Goal: Task Accomplishment & Management: Use online tool/utility

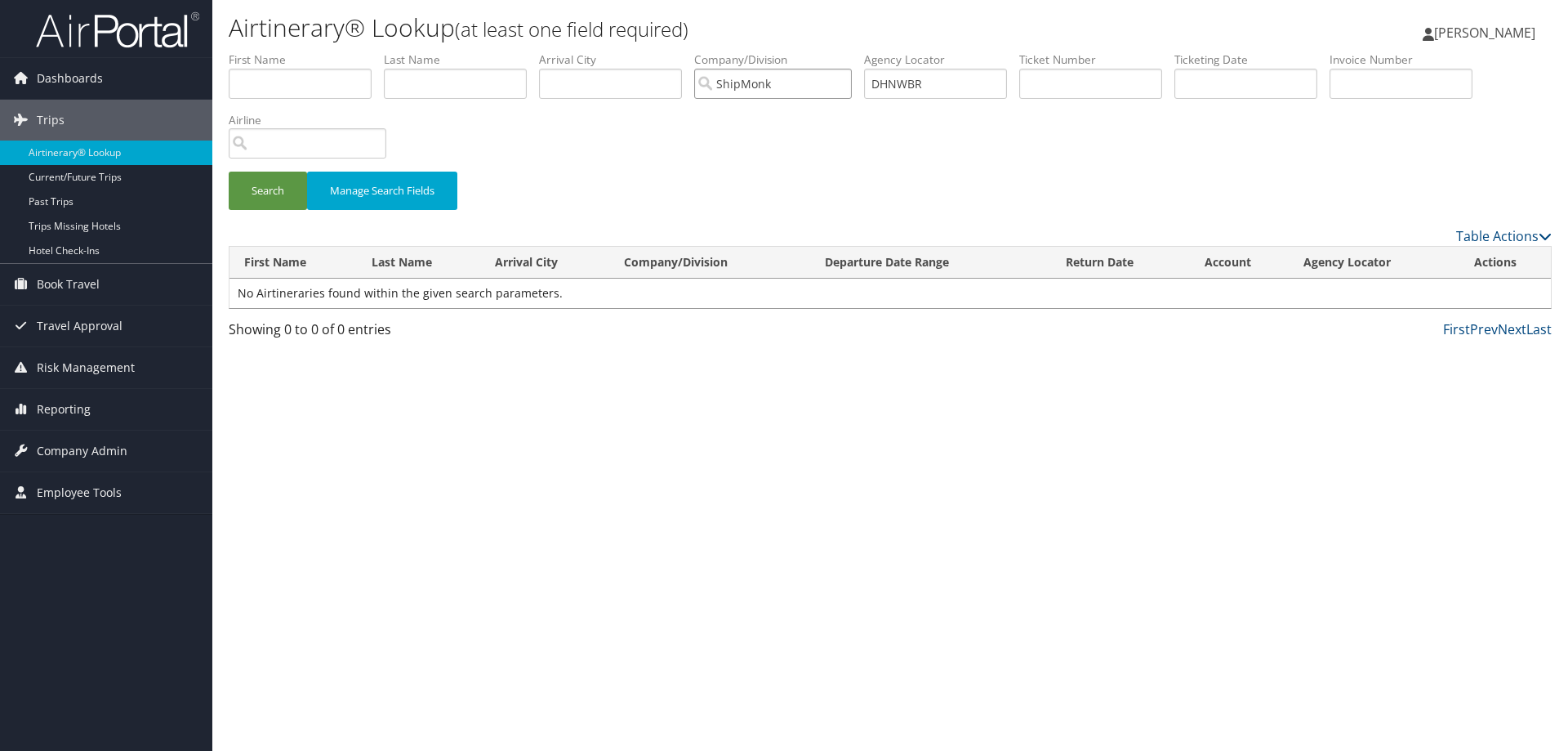
drag, startPoint x: 775, startPoint y: 87, endPoint x: 615, endPoint y: 83, distance: 160.0
click at [615, 51] on ul "First Name Last Name Departure City Arrival City Company/Division ShipMonk Airp…" at bounding box center [889, 51] width 1323 height 0
drag, startPoint x: 963, startPoint y: 88, endPoint x: 827, endPoint y: 88, distance: 136.0
click at [830, 51] on ul "First Name Last Name Departure City Arrival City Company/Division Airport/City …" at bounding box center [889, 51] width 1323 height 0
click at [1053, 78] on input "text" at bounding box center [1091, 83] width 143 height 31
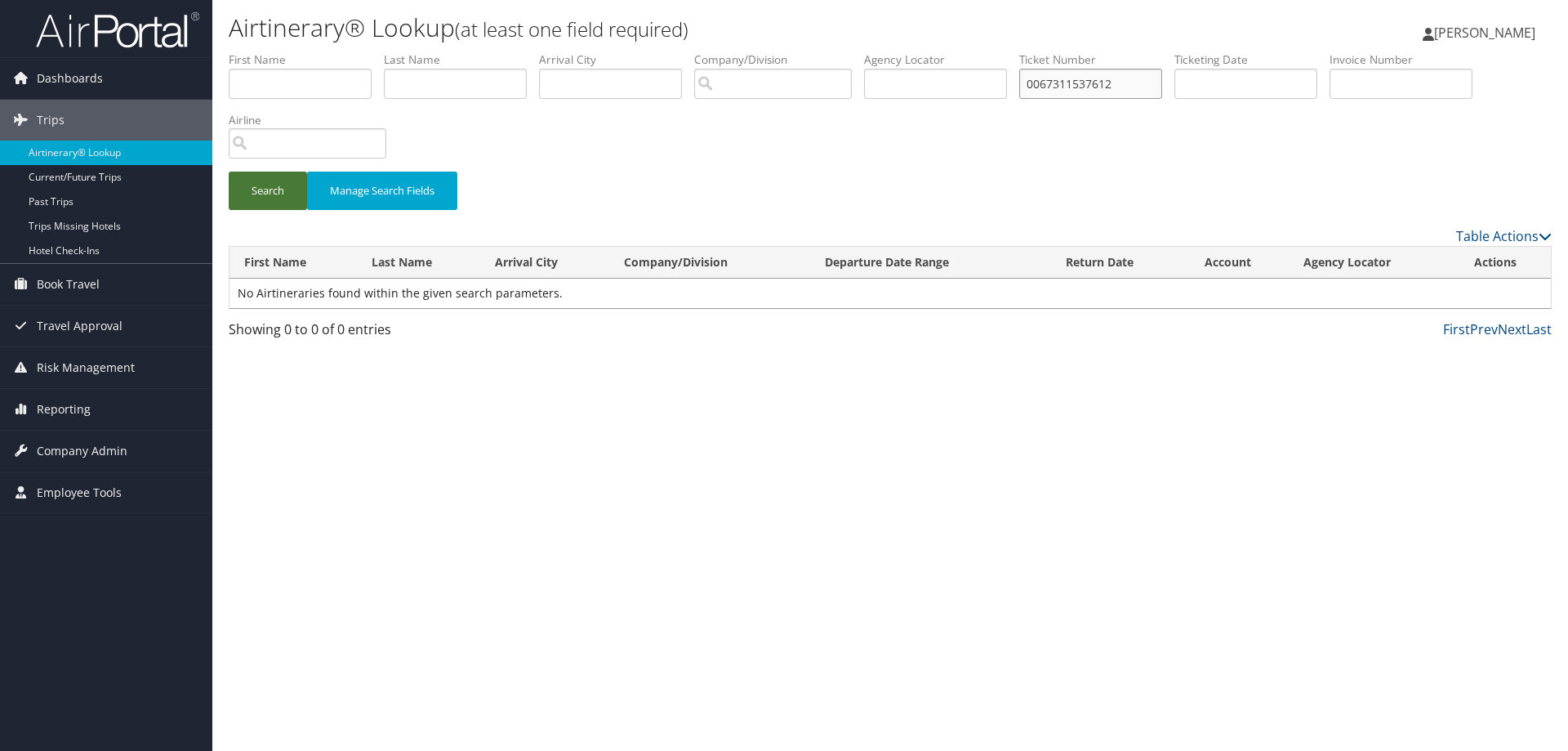
type input "0067311537612"
click at [260, 201] on button "Search" at bounding box center [267, 191] width 78 height 39
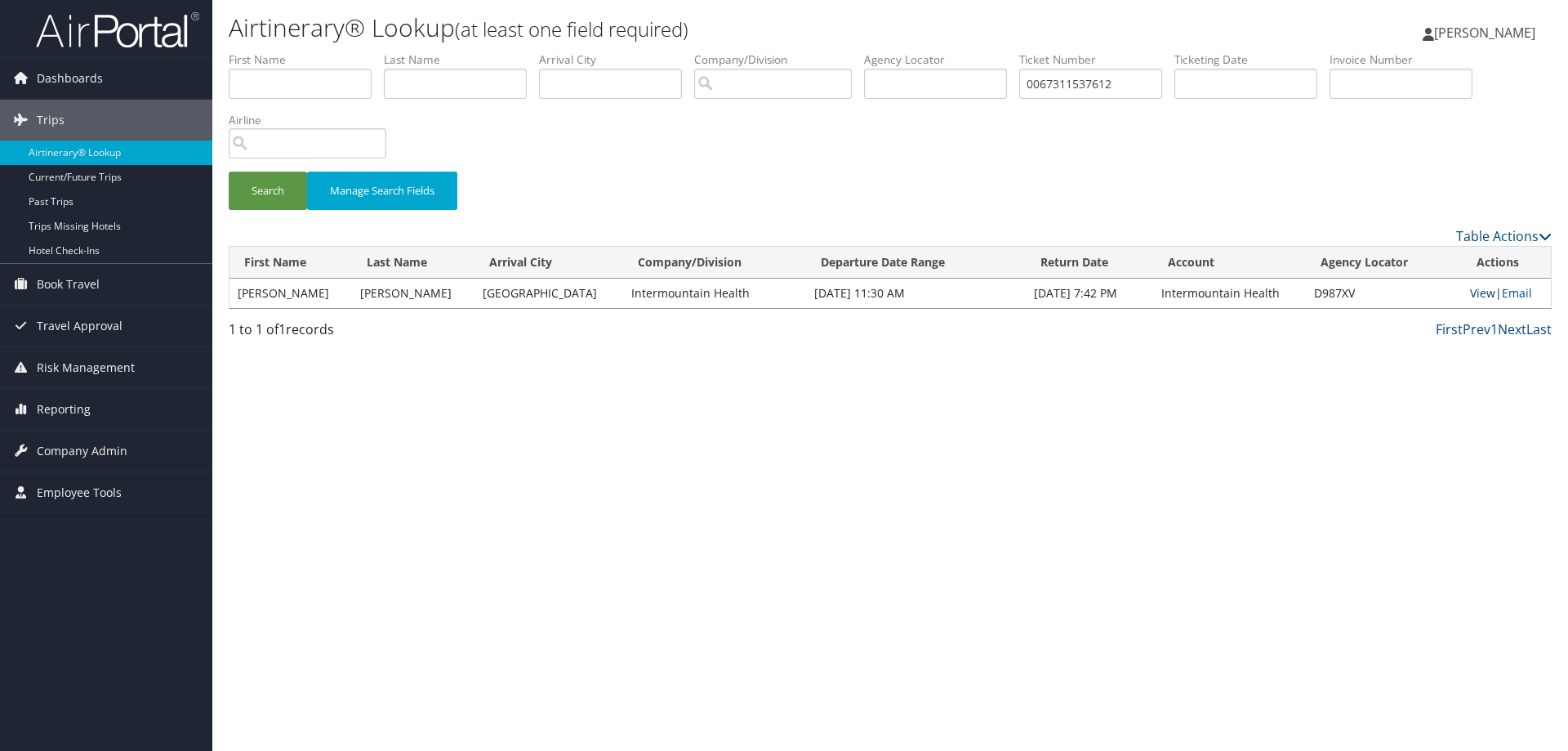
click at [1470, 289] on link "View" at bounding box center [1483, 293] width 26 height 16
click at [1511, 295] on link "Email" at bounding box center [1517, 293] width 31 height 16
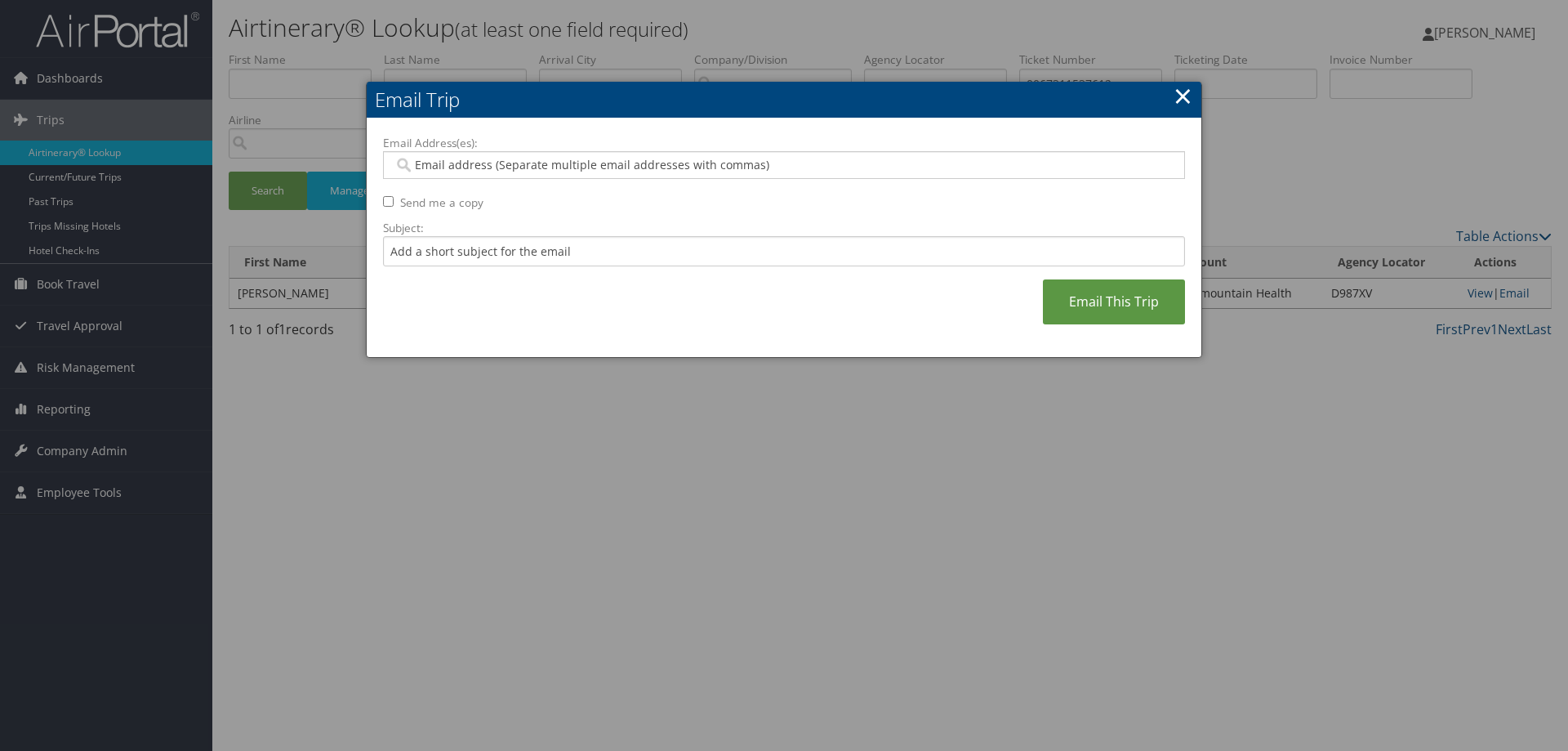
click at [599, 169] on input "Email Address(es):" at bounding box center [783, 165] width 780 height 17
paste input "trenton.fusselman@imail.org"
type input "trenton.fusselman@imail.org"
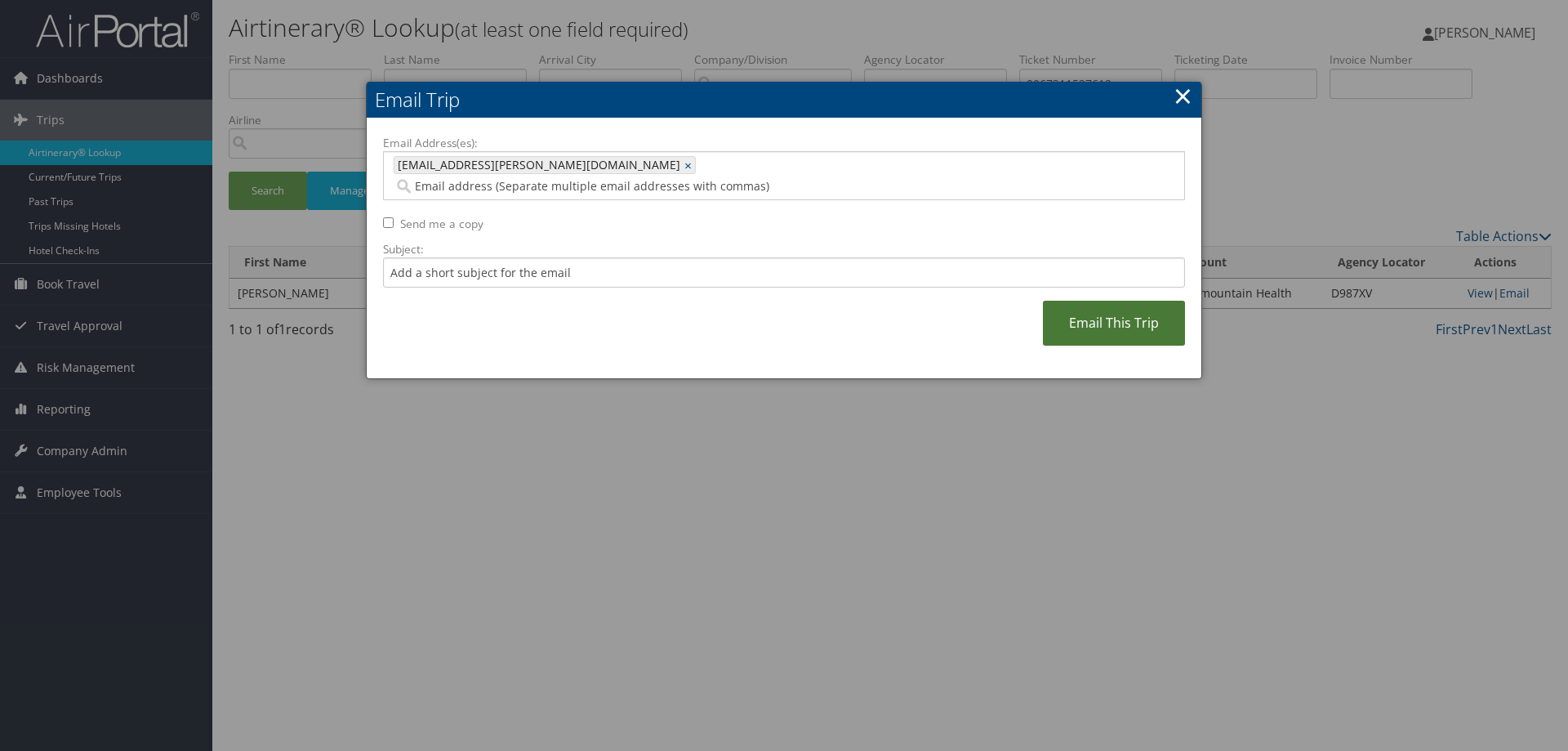
click at [1074, 300] on link "Email This Trip" at bounding box center [1114, 322] width 142 height 44
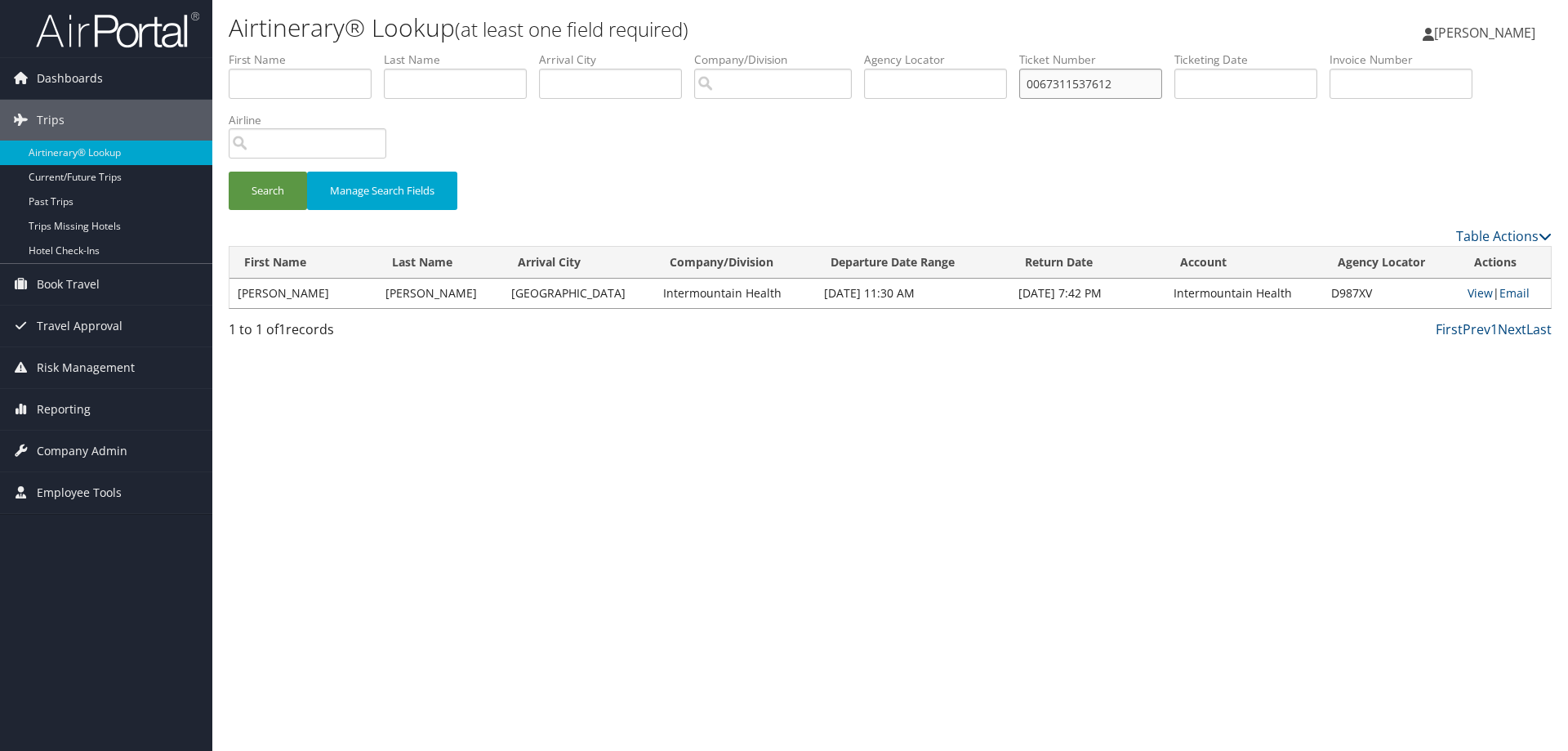
click at [1134, 82] on input "0067311537612" at bounding box center [1091, 83] width 143 height 31
click at [1134, 81] on input "0067311537612" at bounding box center [1091, 83] width 143 height 31
type input "0067311537566"
click at [262, 197] on button "Search" at bounding box center [267, 191] width 78 height 39
click at [1507, 294] on link "Email" at bounding box center [1515, 293] width 31 height 16
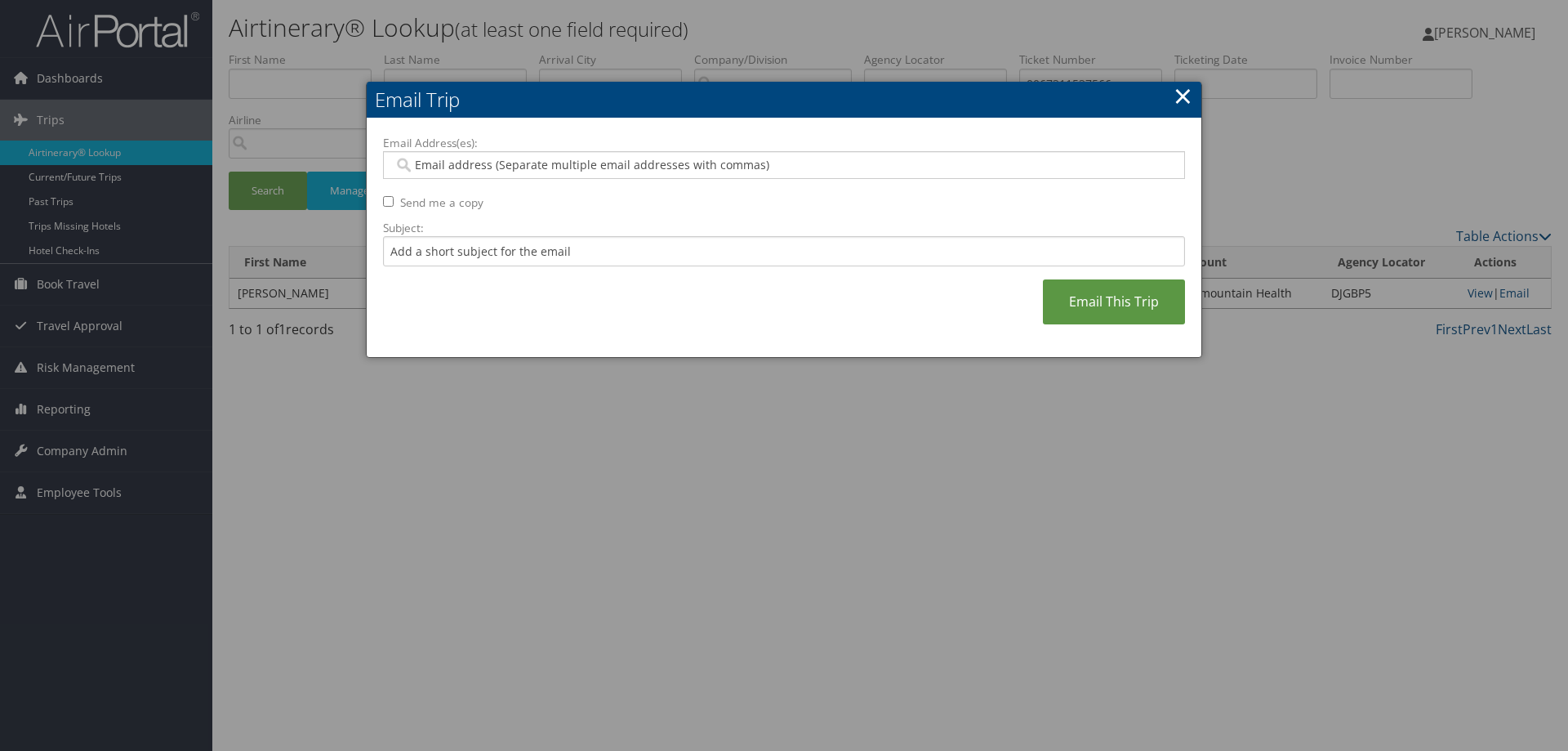
click at [668, 166] on input "Email Address(es):" at bounding box center [783, 165] width 780 height 17
paste input "trenton.fusselman@imail.org"
type input "trenton.fusselman@imail.org"
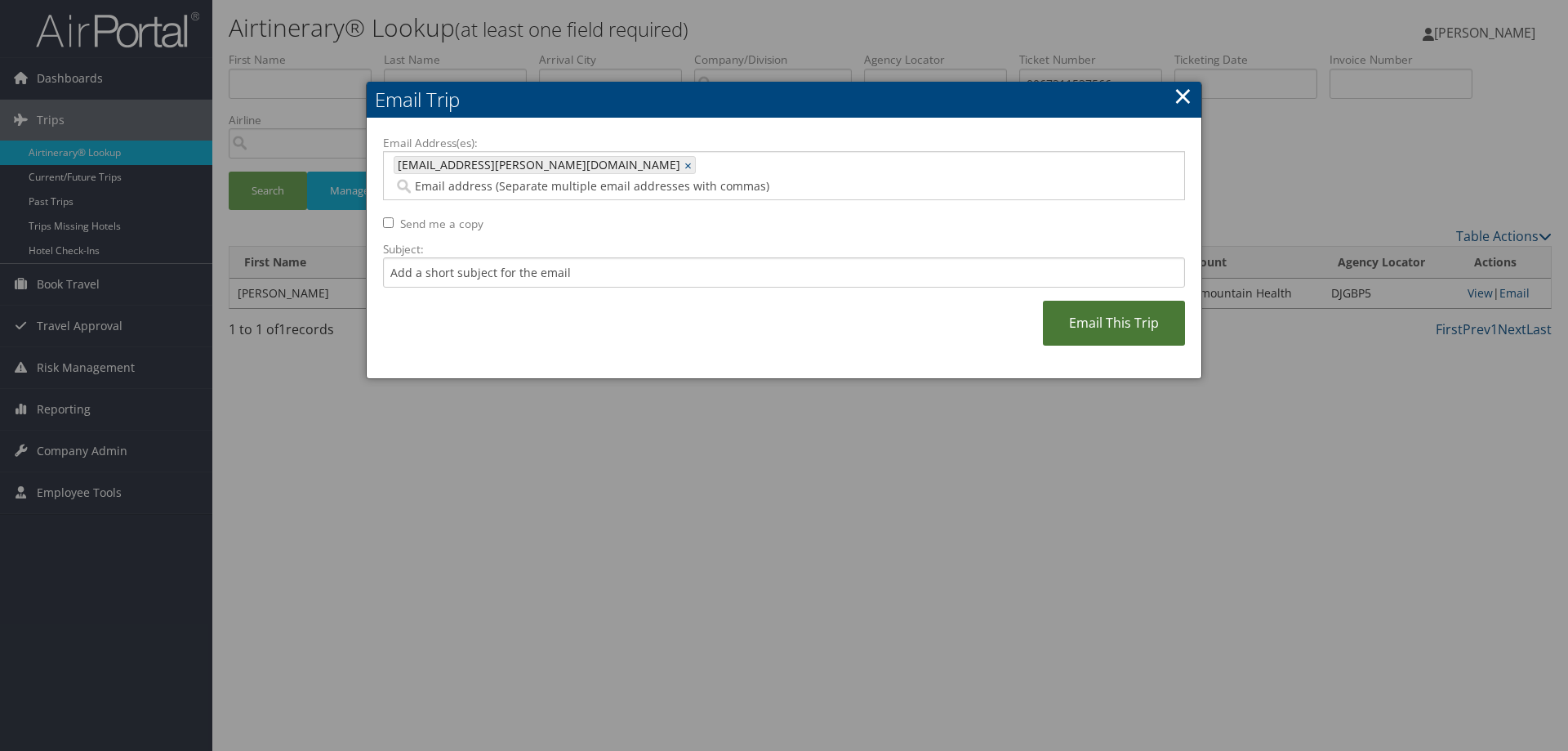
click at [1077, 300] on link "Email This Trip" at bounding box center [1114, 322] width 142 height 44
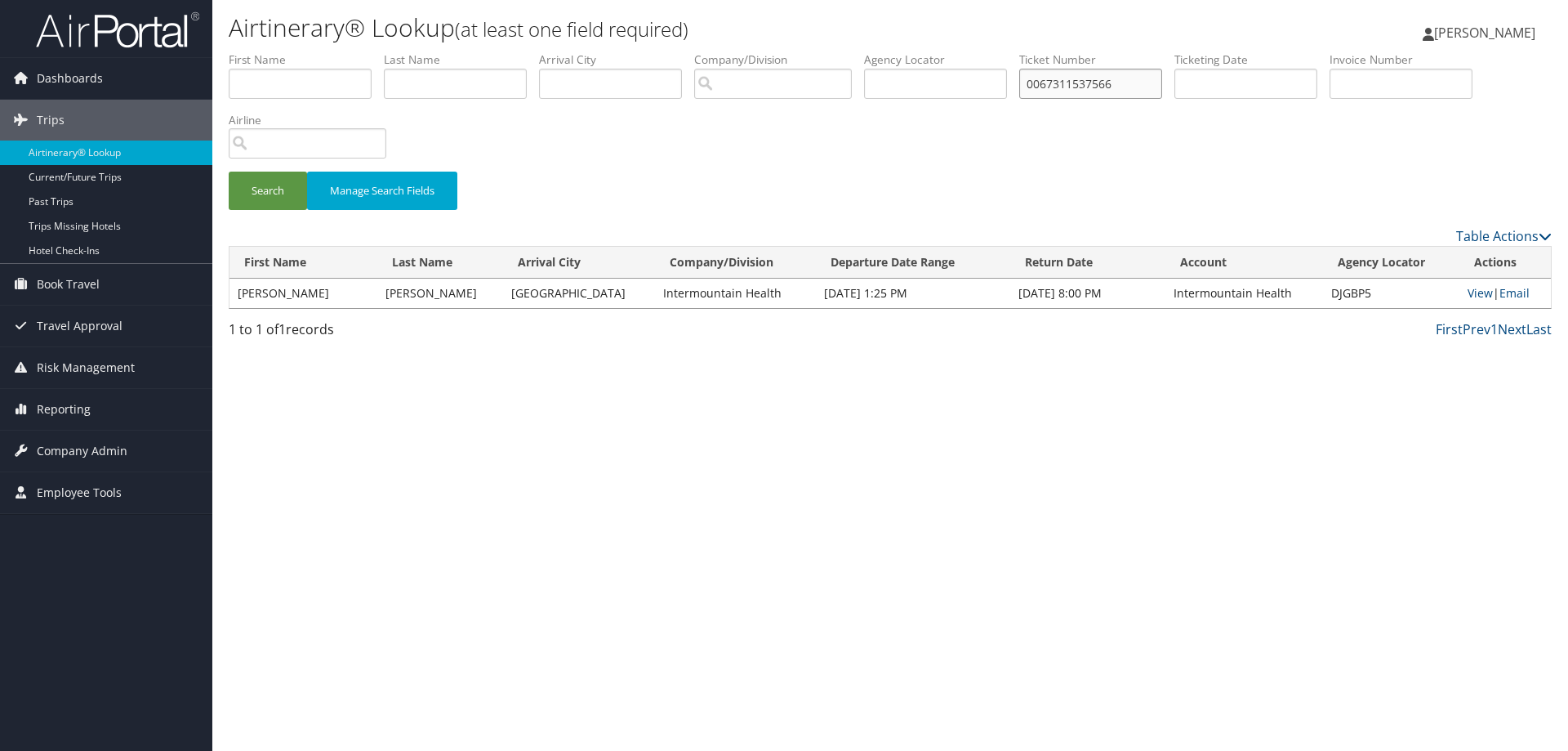
click at [1133, 82] on input "0067311537566" at bounding box center [1091, 83] width 143 height 31
type input "8900897853016"
click at [289, 200] on button "Search" at bounding box center [267, 191] width 78 height 39
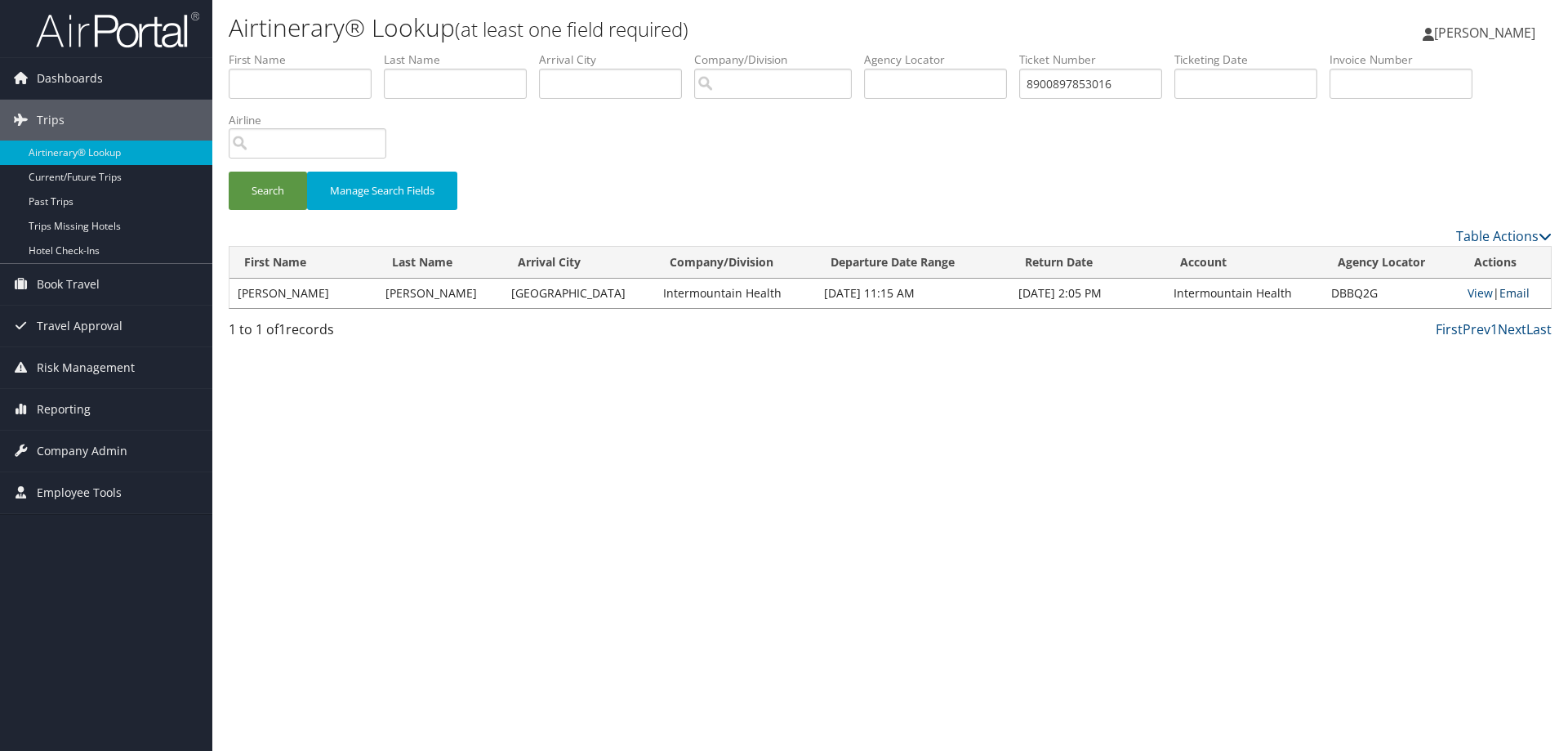
click at [1514, 292] on link "Email" at bounding box center [1515, 293] width 31 height 16
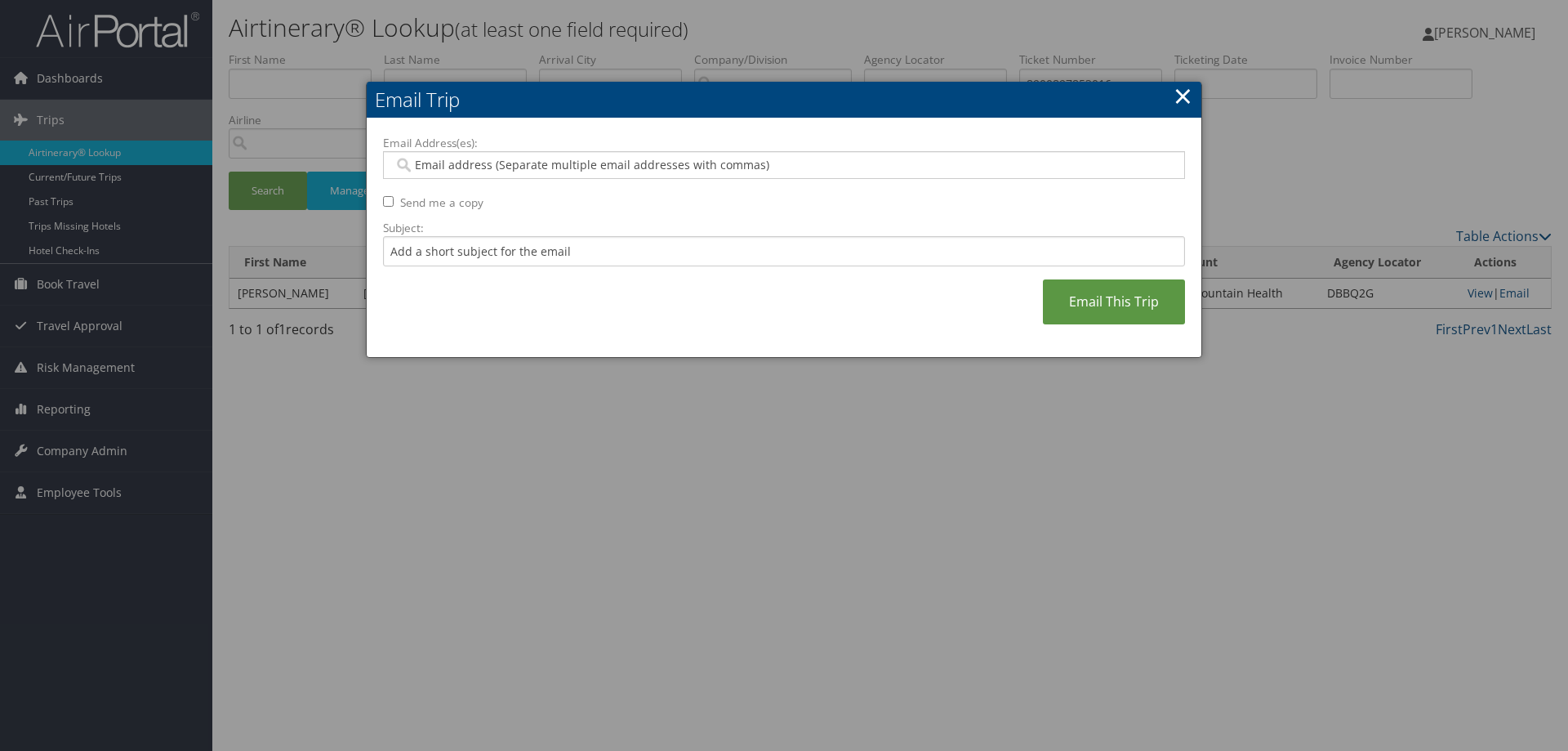
click at [799, 167] on input "Email Address(es):" at bounding box center [783, 165] width 780 height 17
paste input "trenton.fusselman@imail.org"
type input "trenton.fusselman@imail.org"
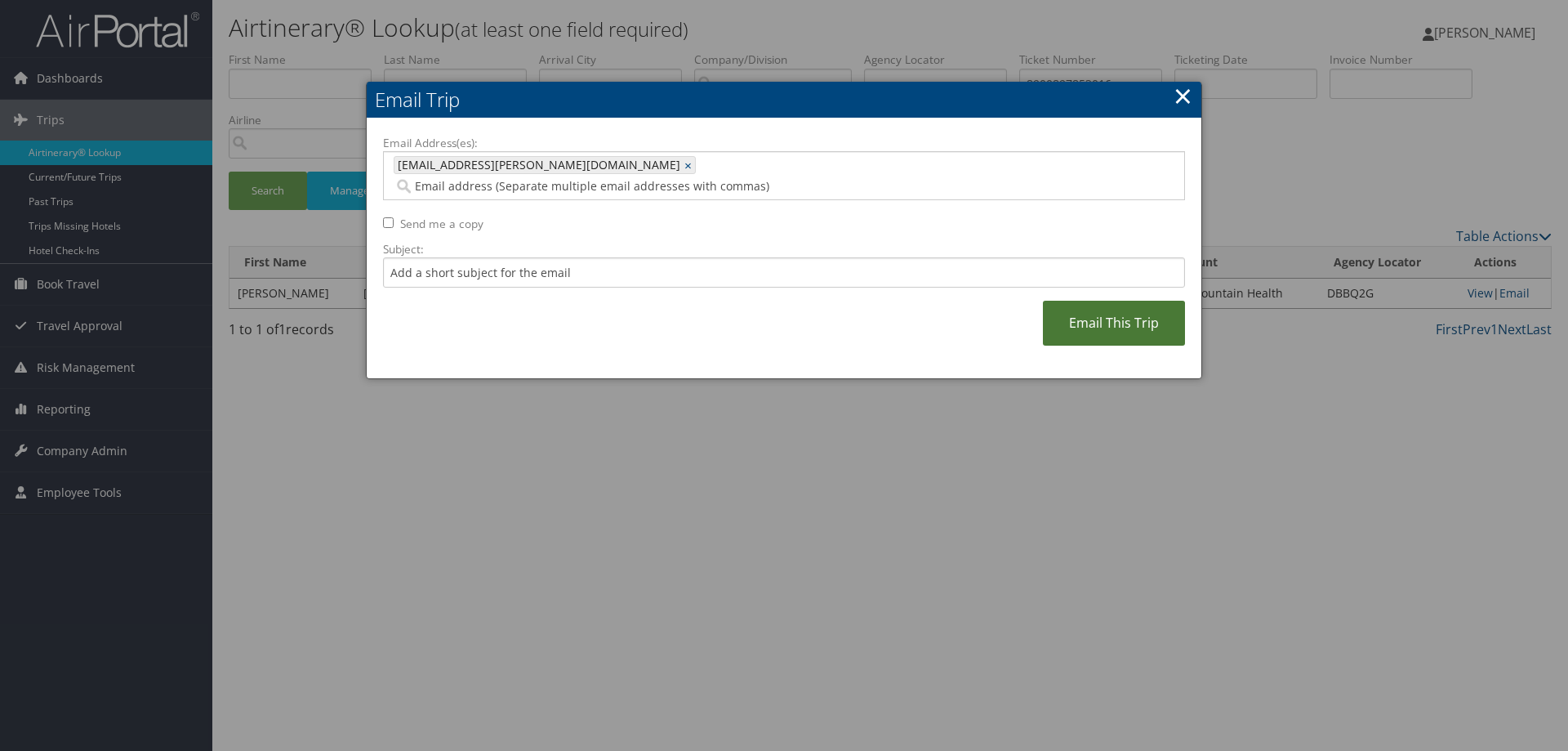
click at [1082, 300] on link "Email This Trip" at bounding box center [1114, 322] width 142 height 44
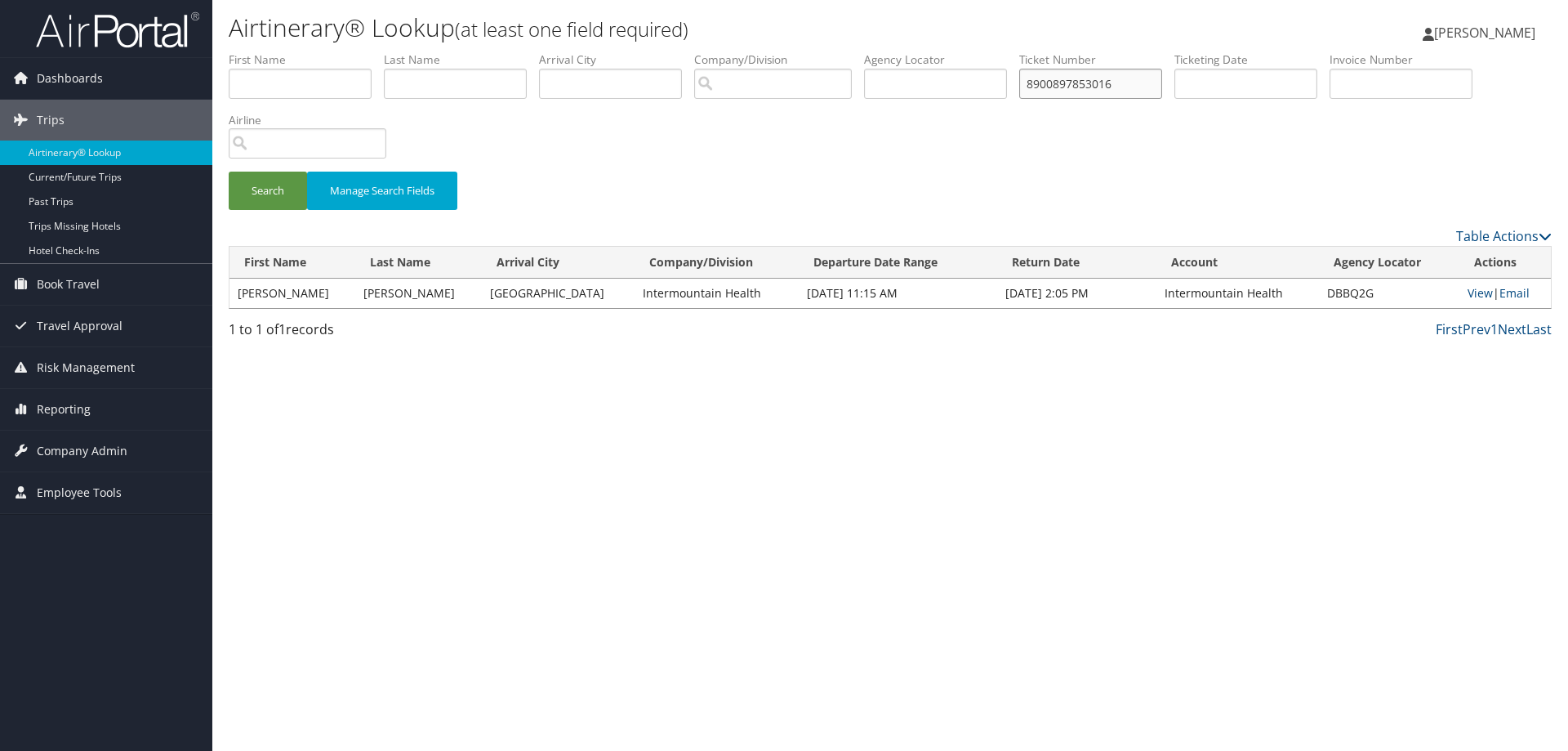
click at [1130, 86] on input "8900897853016" at bounding box center [1091, 83] width 143 height 31
click at [1130, 85] on input "8900897853016" at bounding box center [1091, 83] width 143 height 31
type input "0167310967091"
click at [294, 183] on button "Search" at bounding box center [267, 191] width 78 height 39
click at [1521, 292] on link "Email" at bounding box center [1515, 293] width 31 height 16
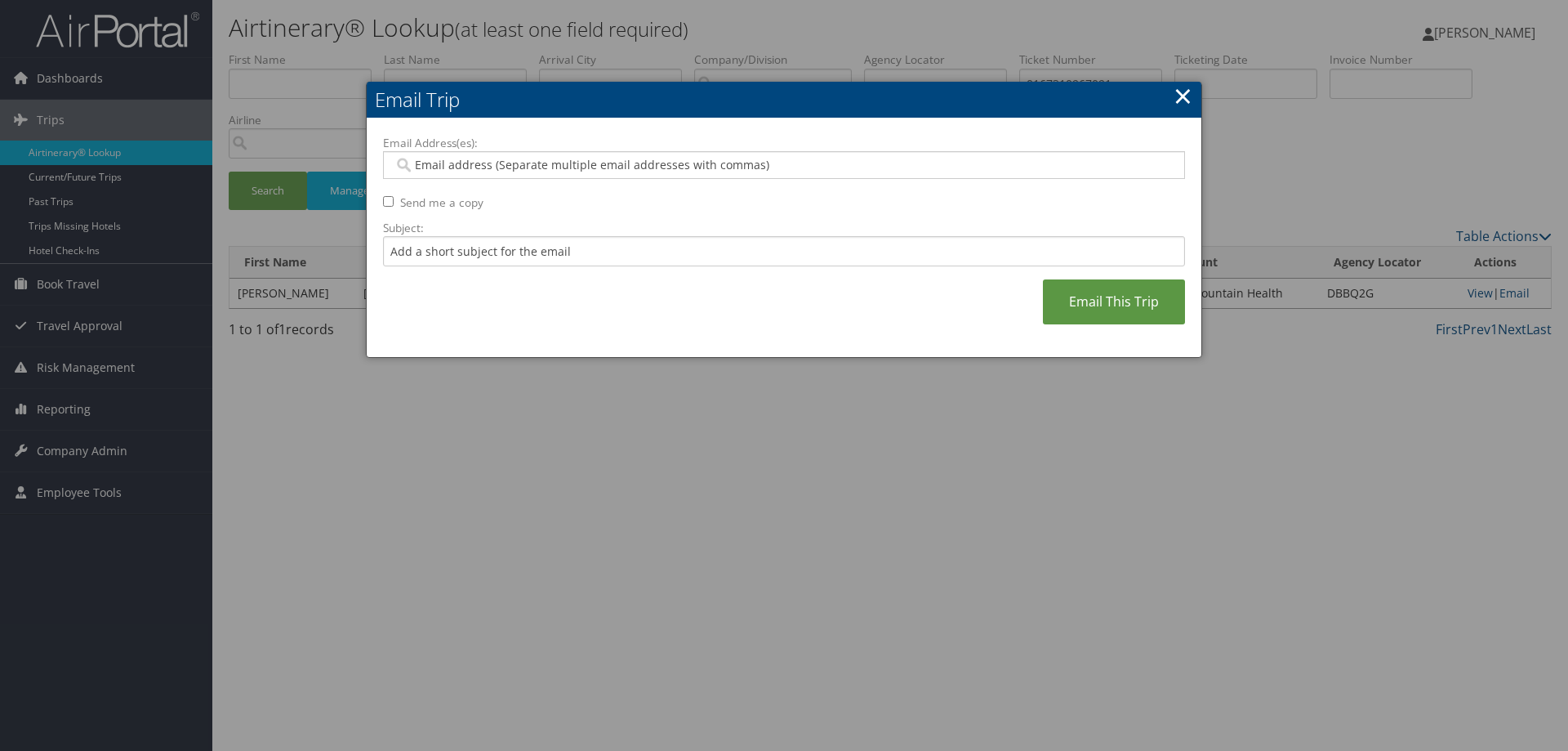
click at [571, 161] on input "Email Address(es):" at bounding box center [783, 165] width 780 height 17
paste input "trenton.fusselman@imail.org"
type input "trenton.fusselman@imail.org"
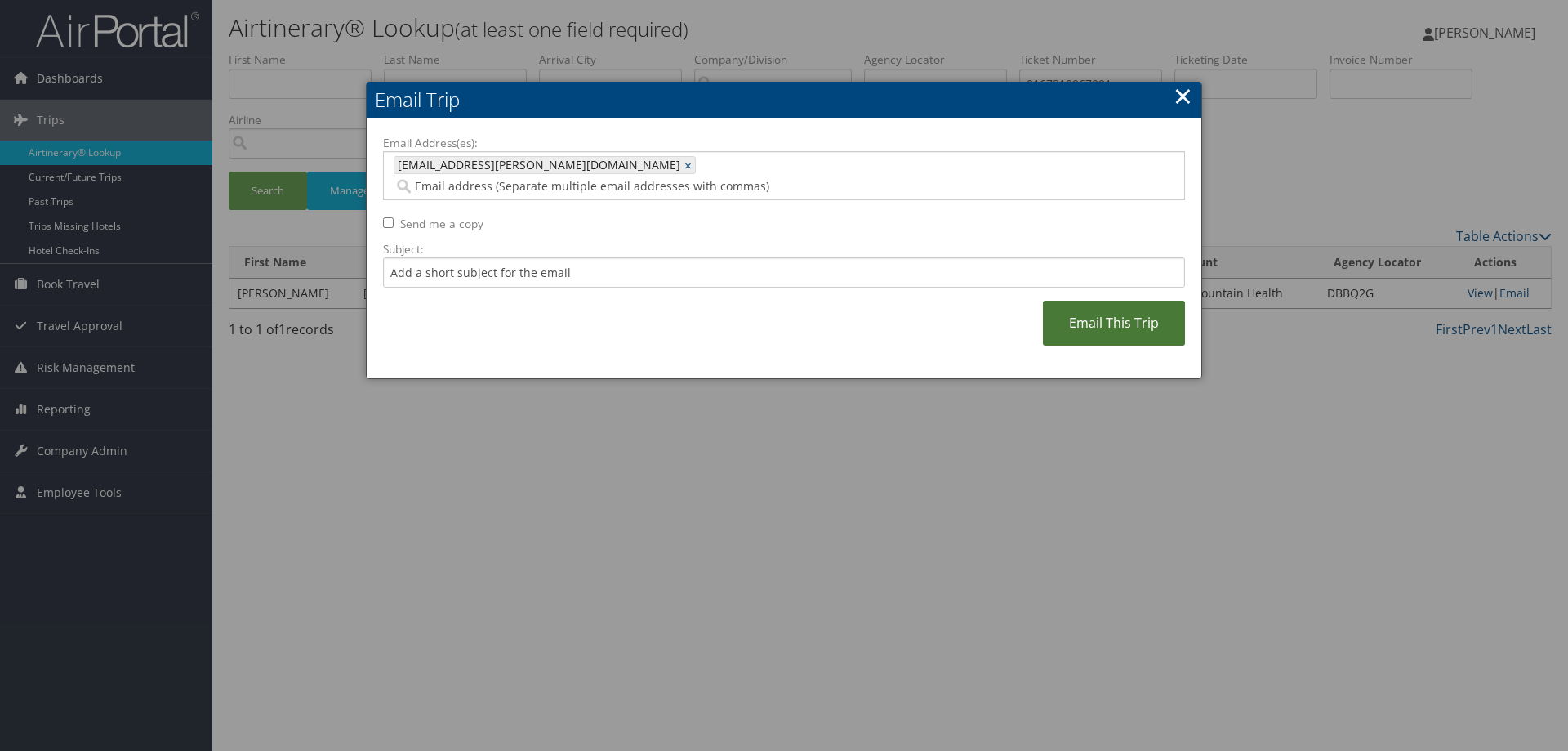
click at [1082, 300] on link "Email This Trip" at bounding box center [1114, 322] width 142 height 44
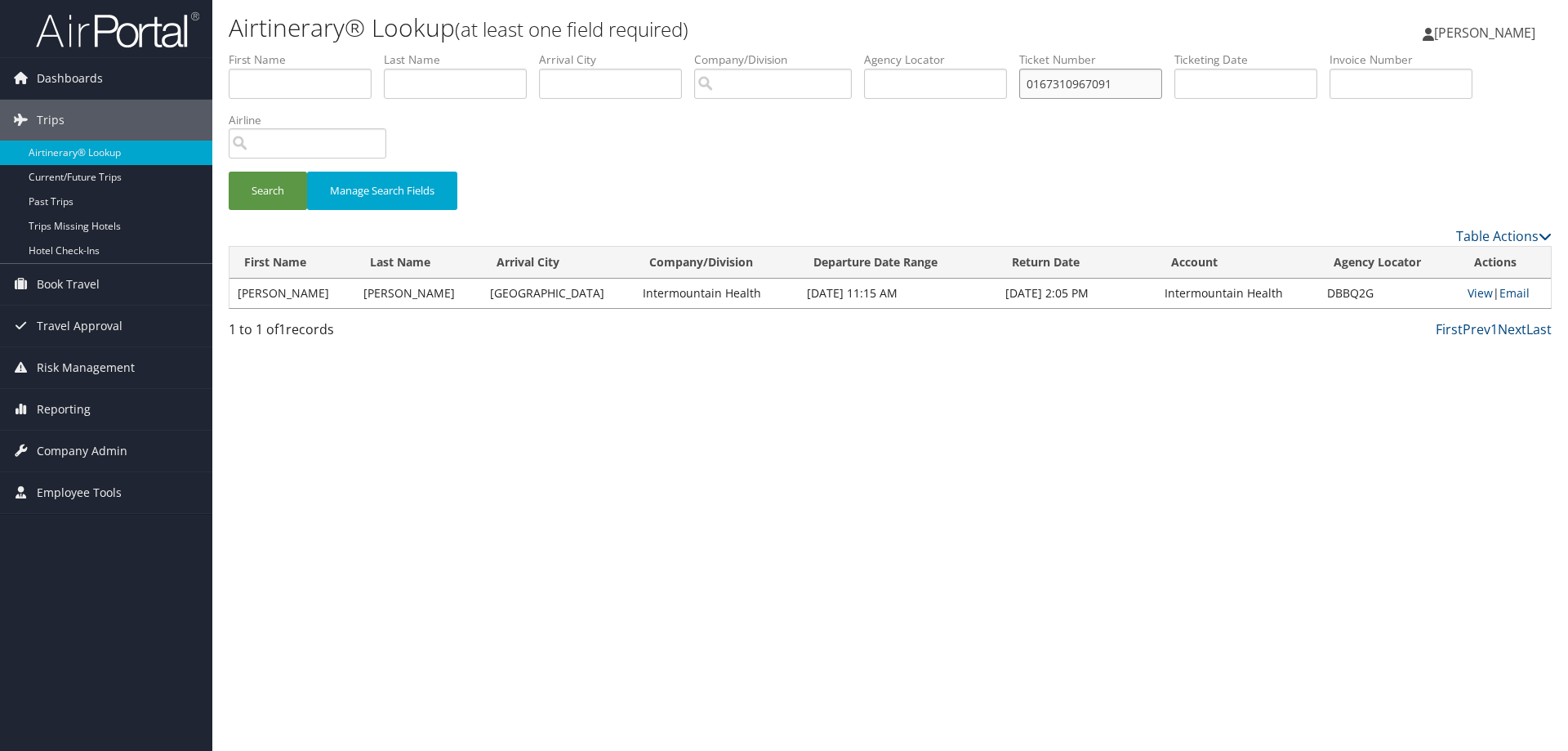
drag, startPoint x: 1147, startPoint y: 88, endPoint x: 954, endPoint y: 89, distance: 193.0
click at [975, 51] on ul "First Name Last Name Departure City Arrival City Company/Division Airport/City …" at bounding box center [889, 51] width 1323 height 0
click at [271, 208] on button "Search" at bounding box center [267, 191] width 78 height 39
click at [1472, 296] on link "View" at bounding box center [1481, 293] width 26 height 16
click at [1157, 82] on input "8900897782648" at bounding box center [1091, 83] width 143 height 31
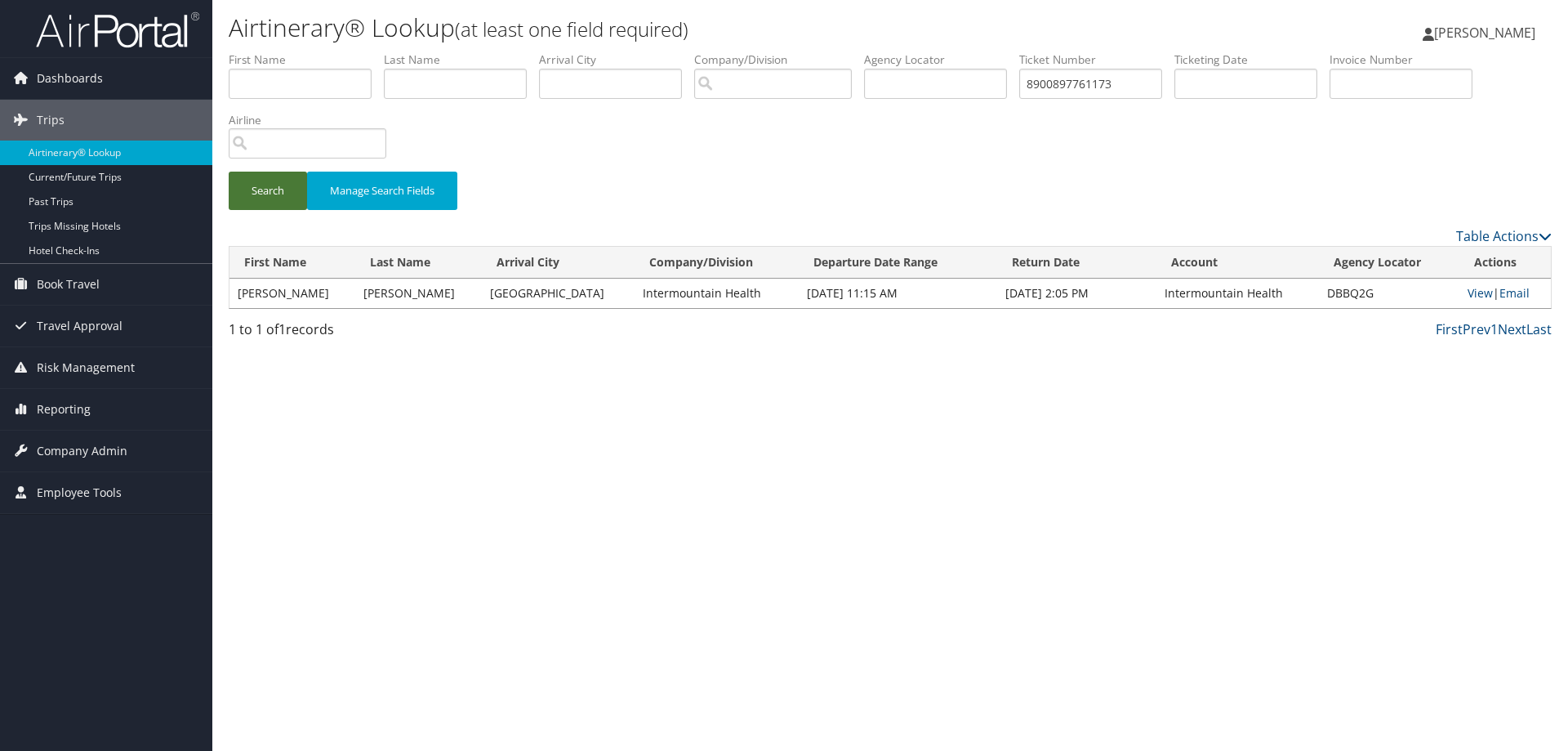
click at [292, 192] on button "Search" at bounding box center [267, 191] width 78 height 39
click at [1136, 89] on input "8900897761173" at bounding box center [1091, 83] width 143 height 31
type input "8900897745360"
click at [297, 205] on button "Search" at bounding box center [267, 191] width 78 height 39
click at [1519, 293] on link "Email" at bounding box center [1515, 293] width 31 height 16
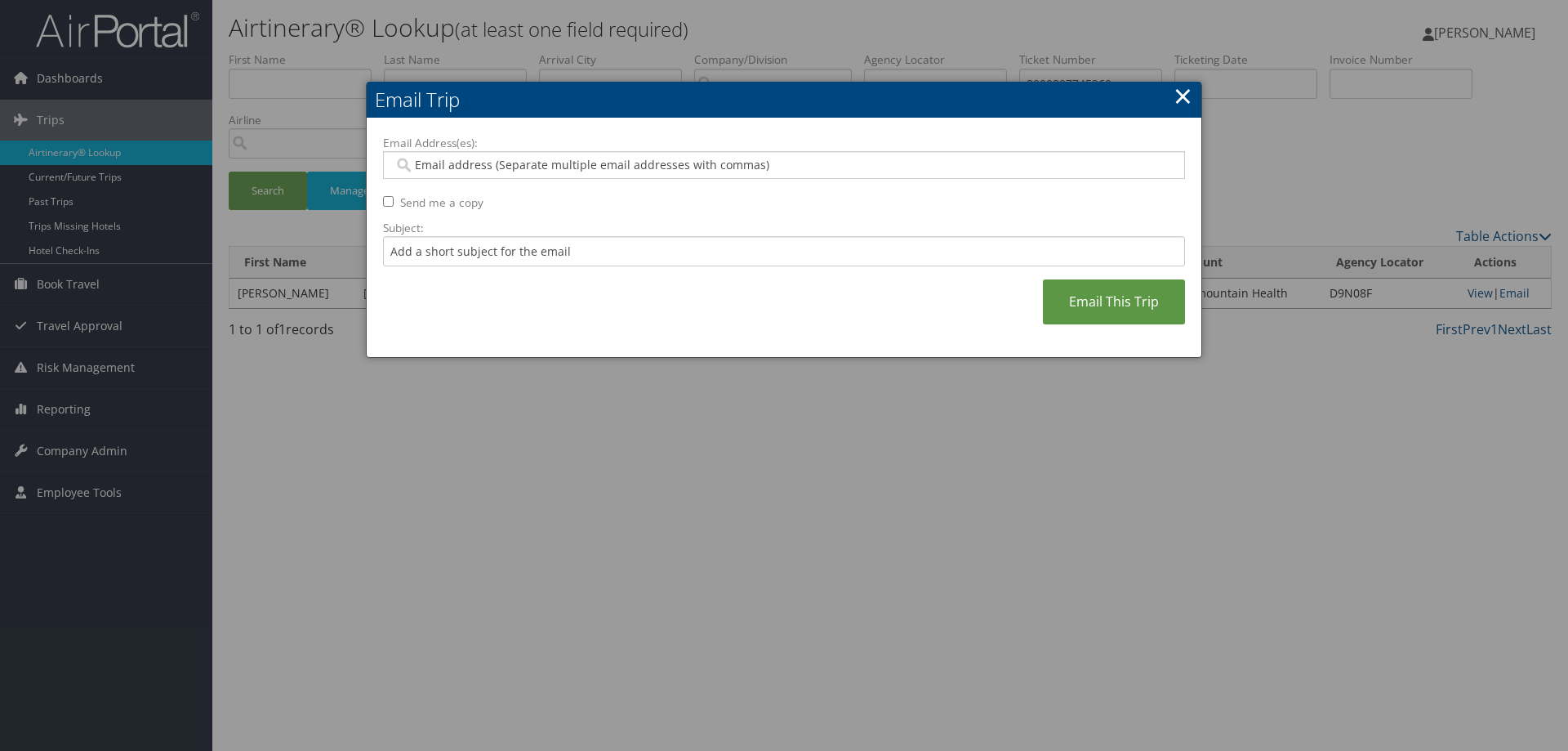
click at [558, 153] on div at bounding box center [784, 165] width 802 height 28
paste input "trenton.fusselman@imail.org"
type input "trenton.fusselman@imail.org"
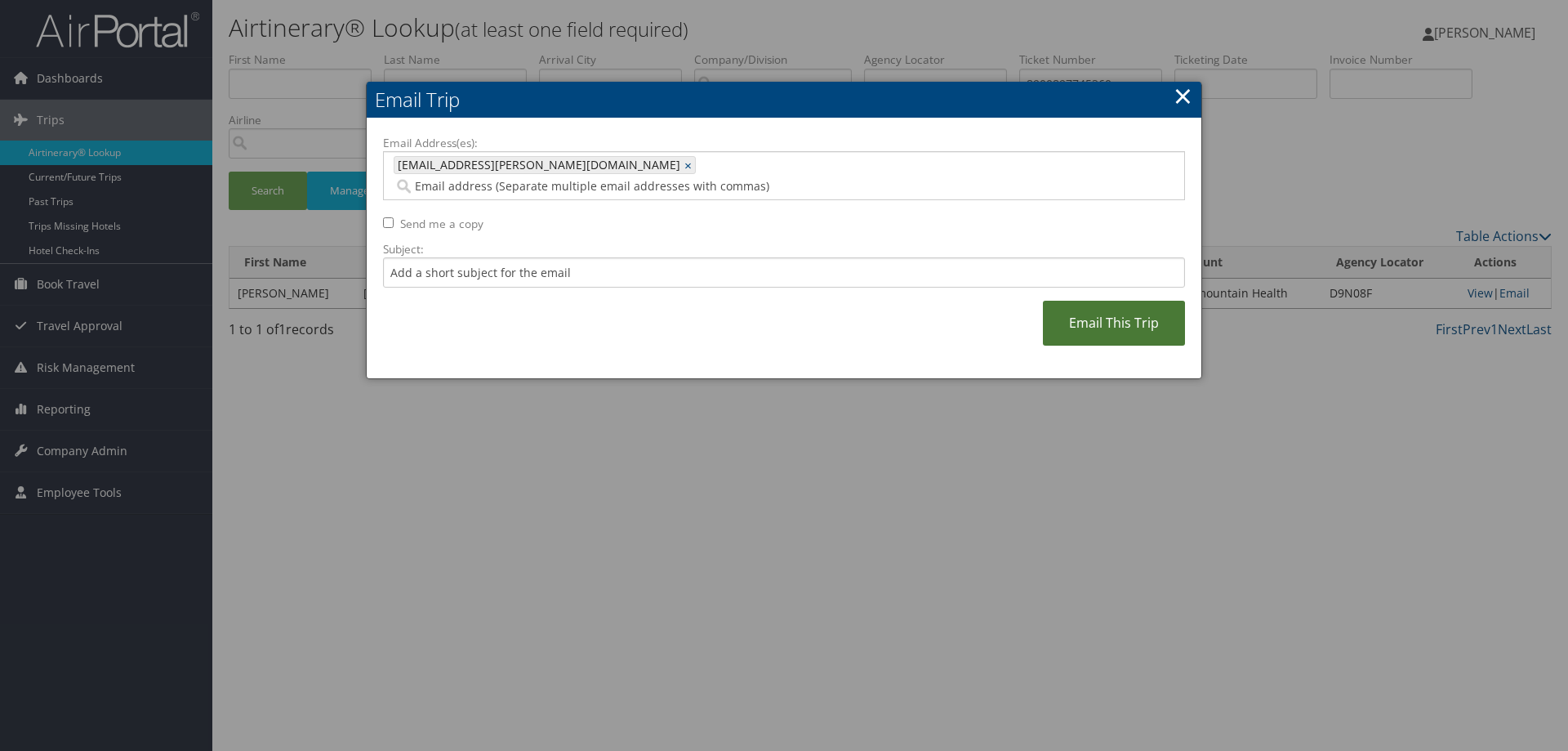
click at [1086, 300] on link "Email This Trip" at bounding box center [1114, 322] width 142 height 44
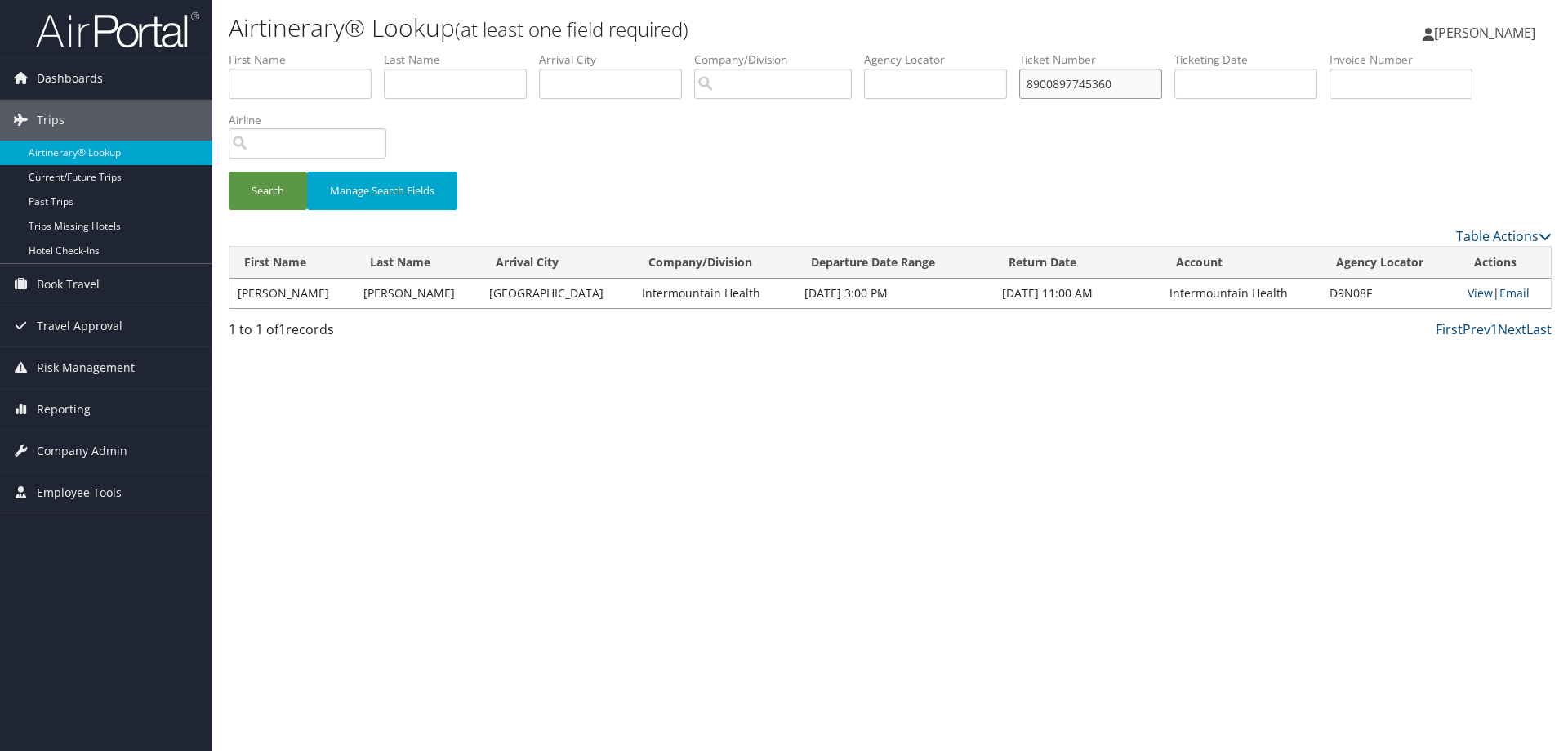
click at [1105, 85] on input "8900897745360" at bounding box center [1091, 83] width 143 height 31
click at [1105, 84] on input "8900897745360" at bounding box center [1091, 83] width 143 height 31
click at [413, 80] on input "text" at bounding box center [455, 83] width 143 height 31
paste input "Palazzolo"
type input "Palazzolo"
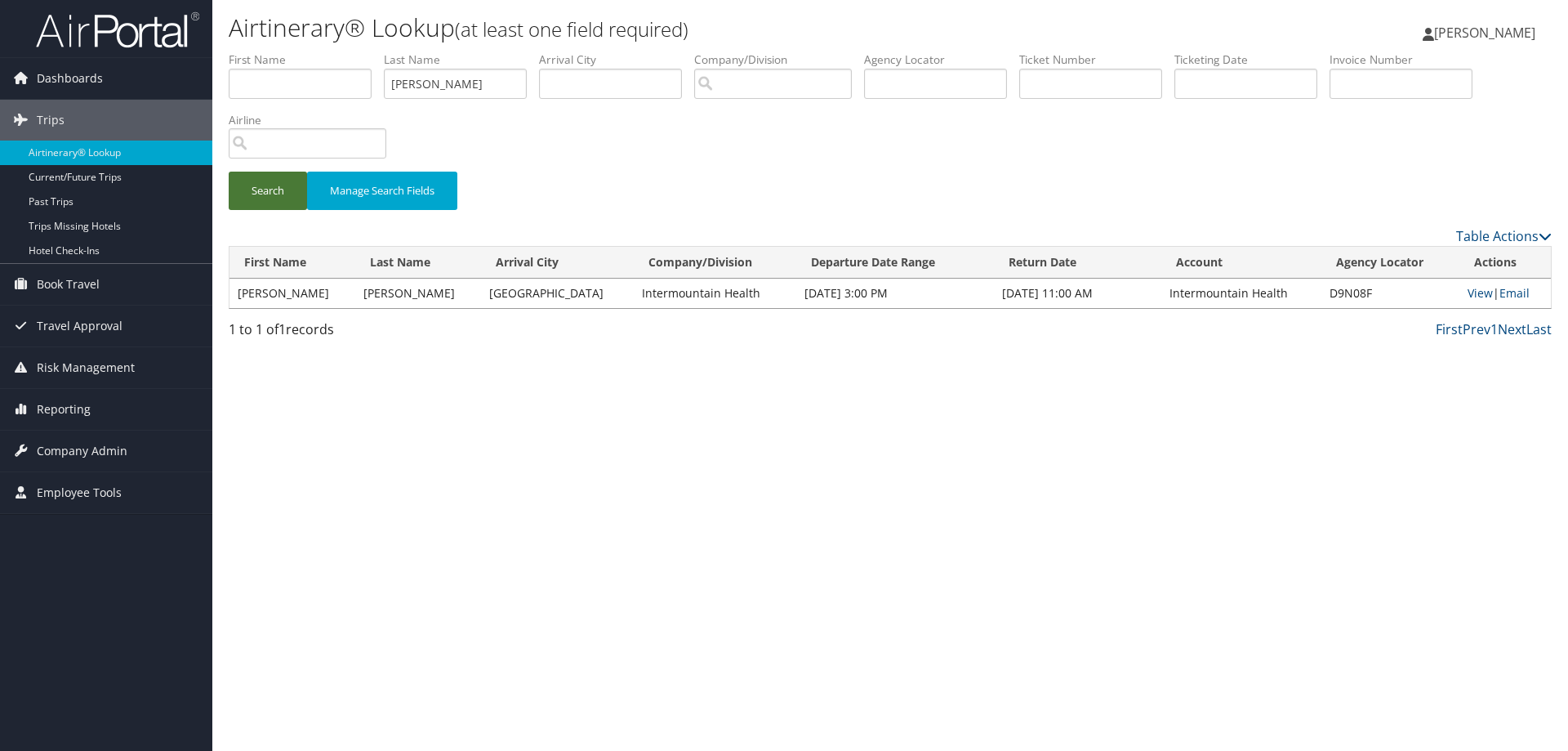
click at [265, 186] on button "Search" at bounding box center [267, 191] width 78 height 39
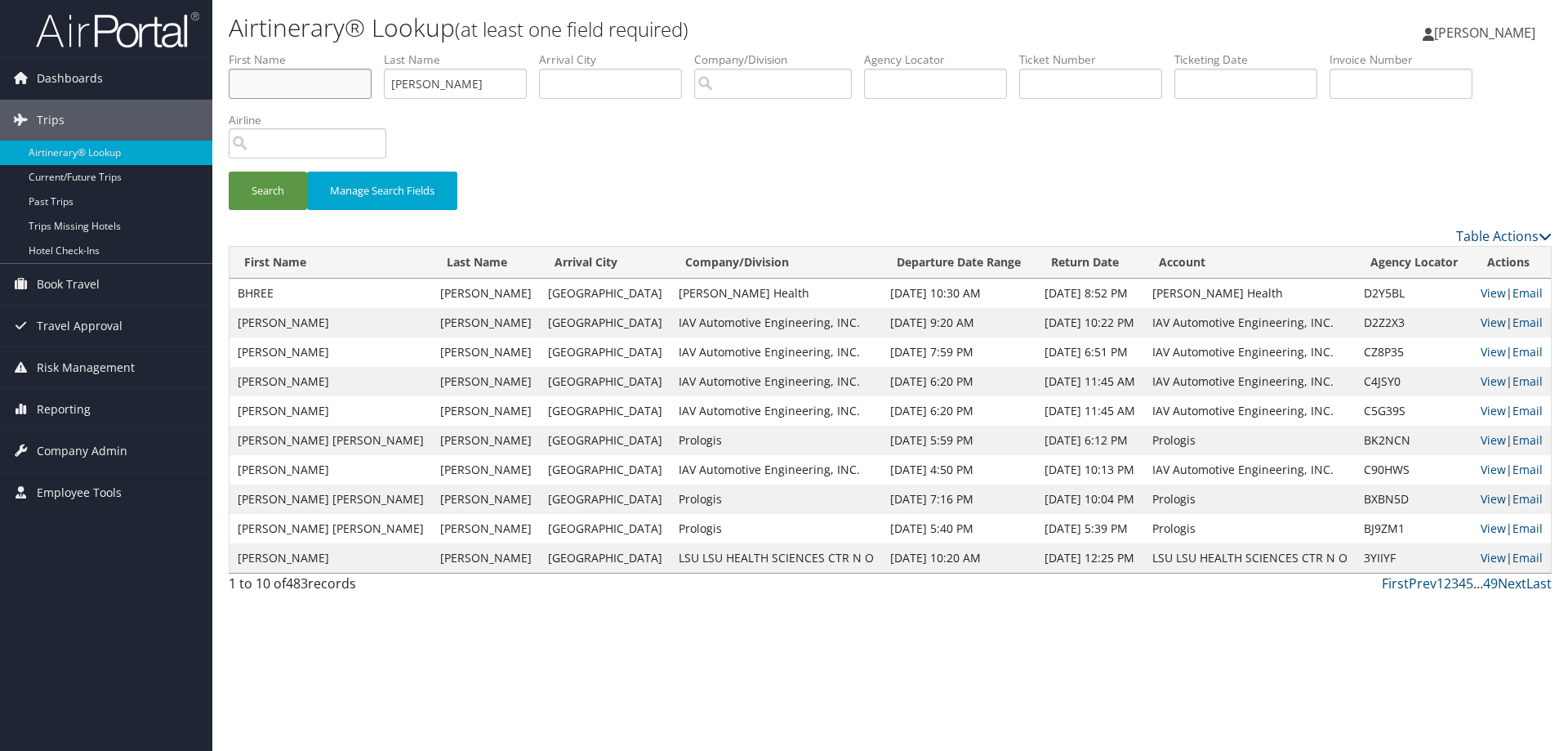
click at [300, 86] on input "text" at bounding box center [299, 83] width 143 height 31
type input "ja"
click at [258, 199] on button "Search" at bounding box center [267, 191] width 78 height 39
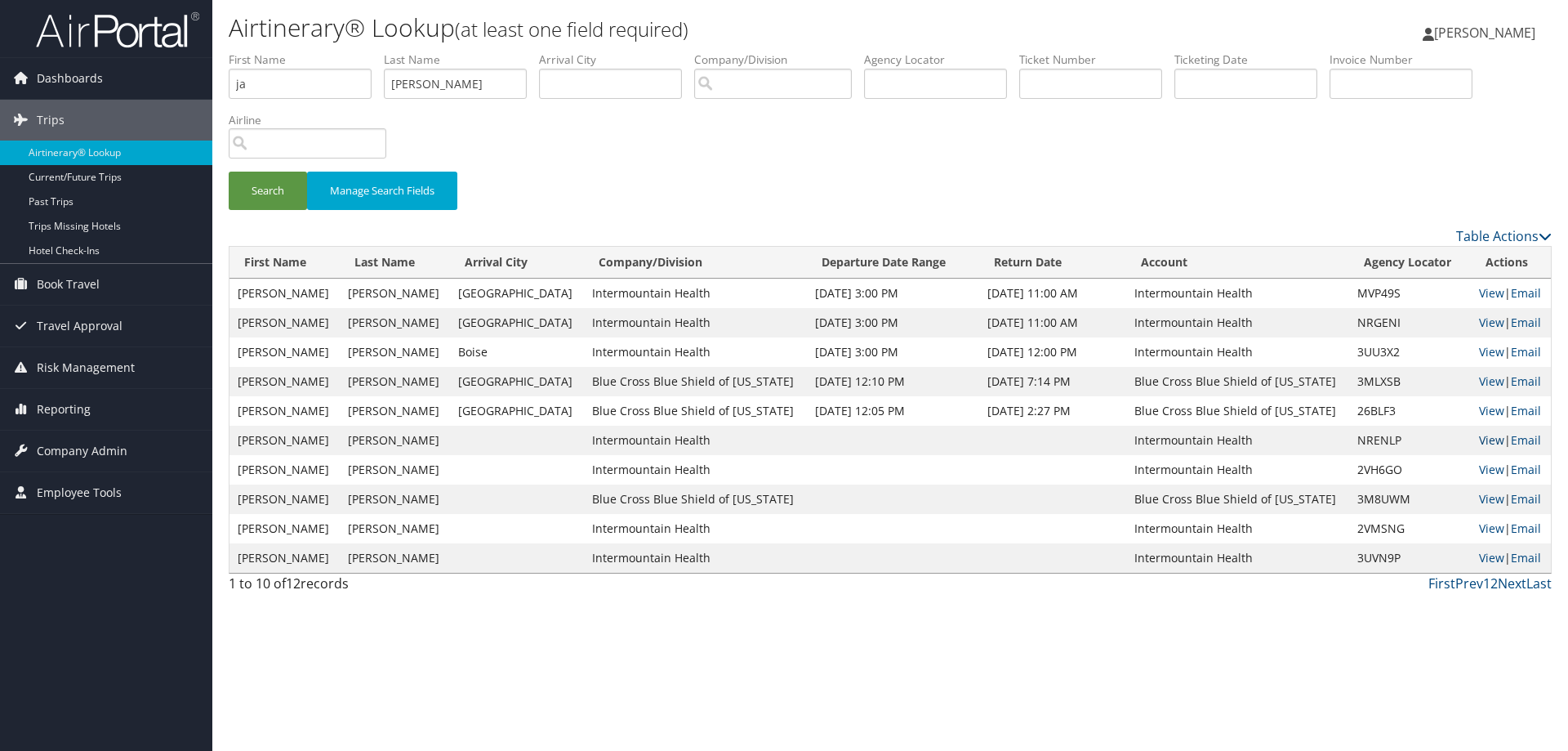
click at [1481, 443] on link "View" at bounding box center [1492, 440] width 26 height 16
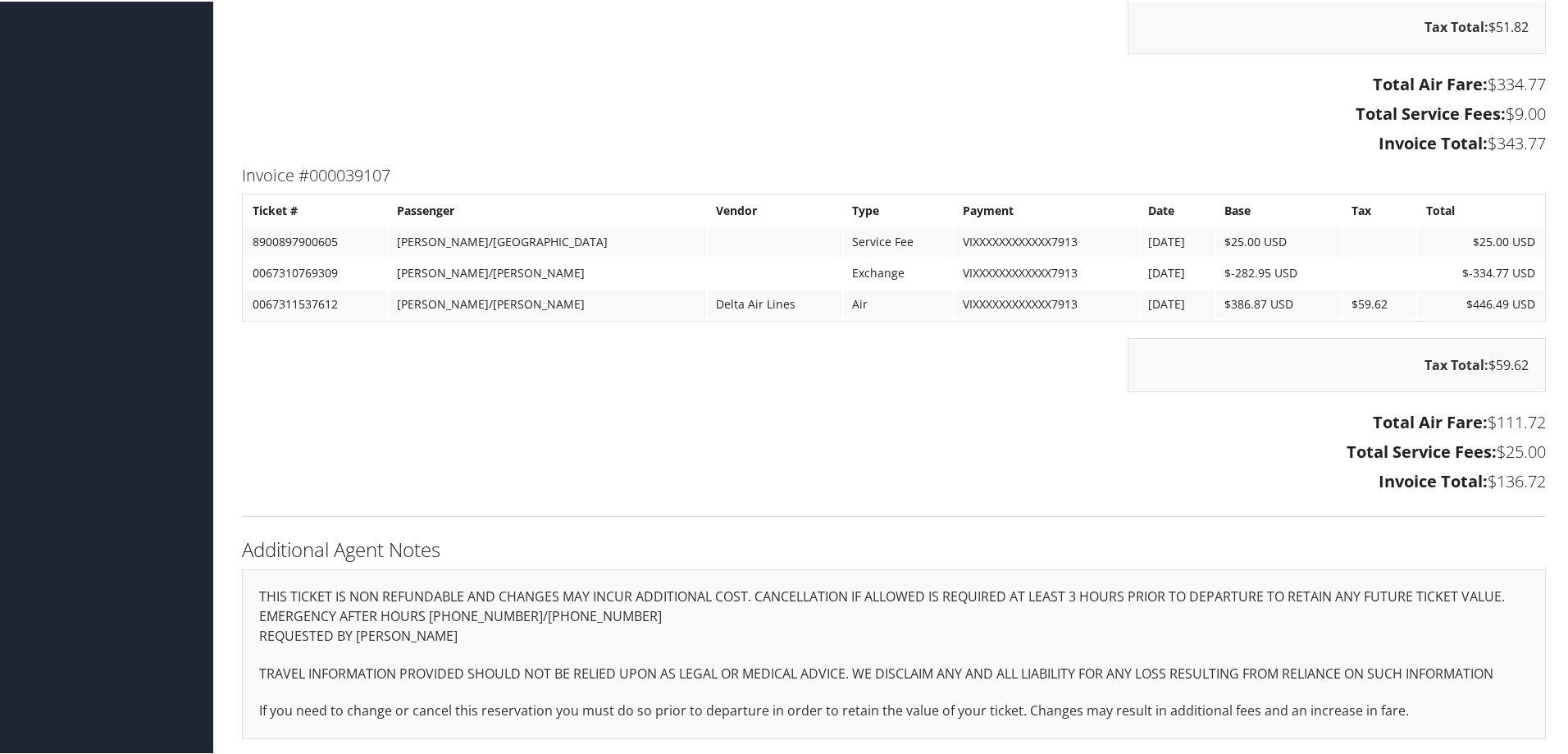
scroll to position [1940, 0]
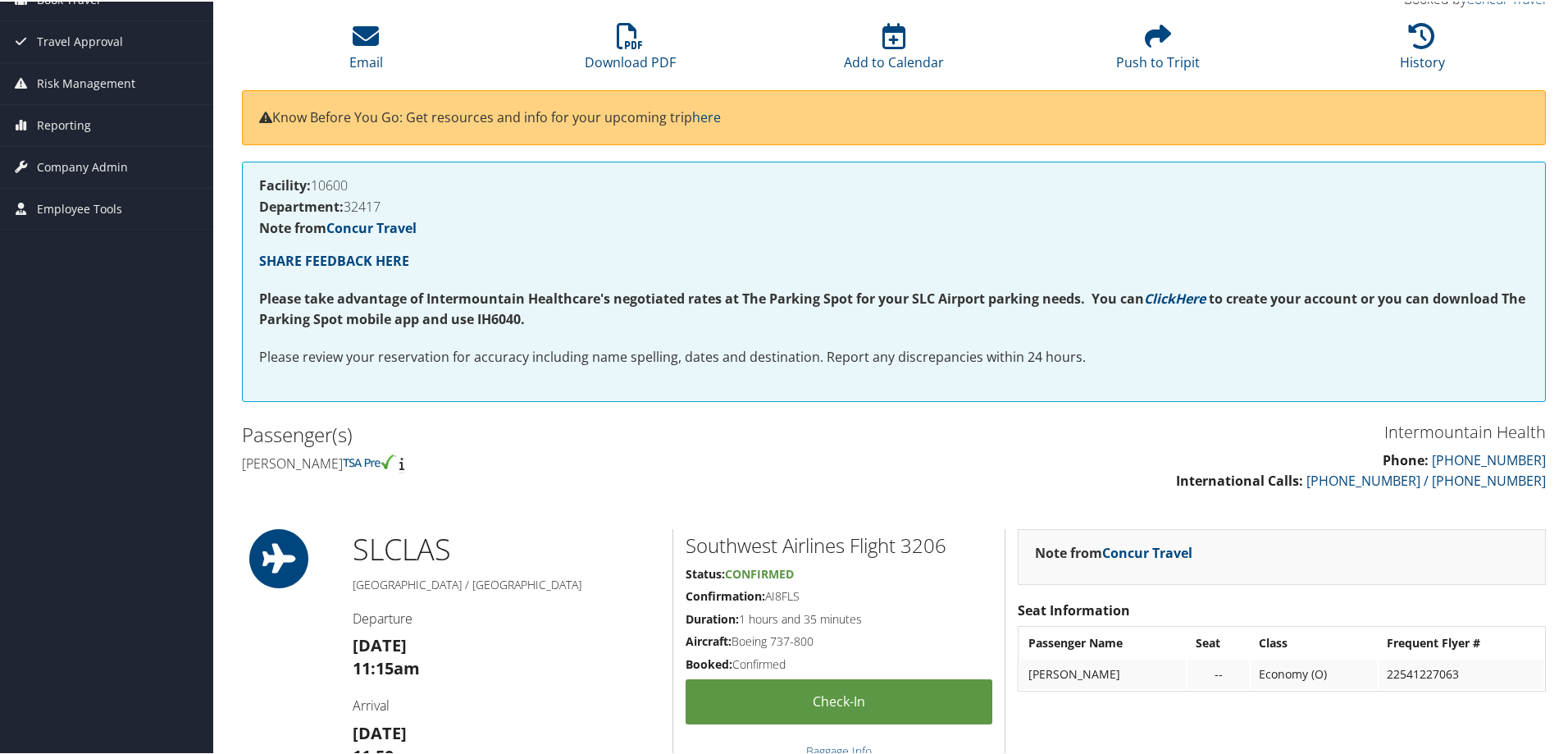
scroll to position [328, 0]
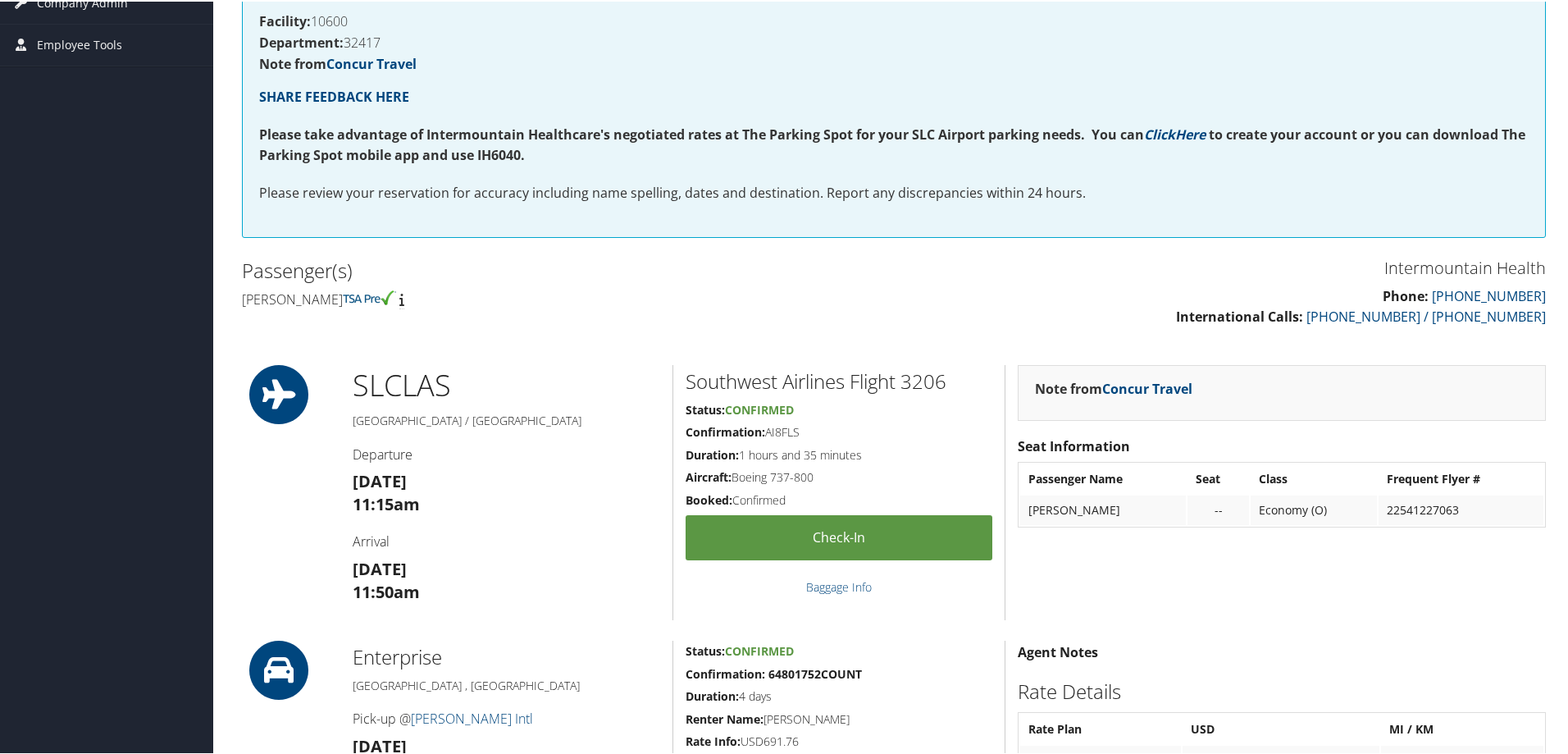
drag, startPoint x: 1564, startPoint y: 183, endPoint x: 1573, endPoint y: 191, distance: 12.0
click at [1567, 197] on html "Menu Dashboards ► AirPortal 360™ (Manager) AirPortal 360™ (Agent) My Travel Das…" at bounding box center [786, 49] width 1574 height 754
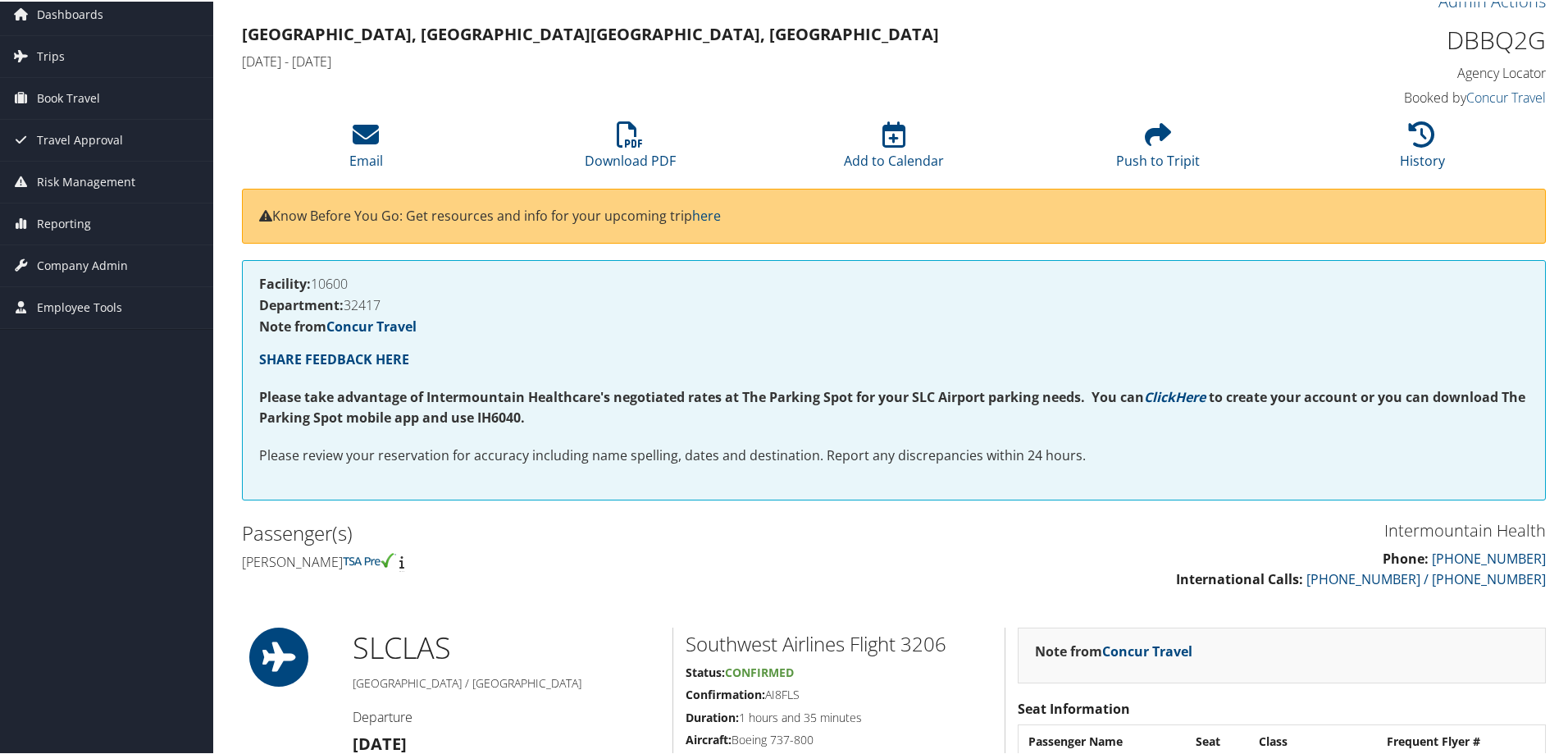
scroll to position [0, 0]
